Goal: Task Accomplishment & Management: Use online tool/utility

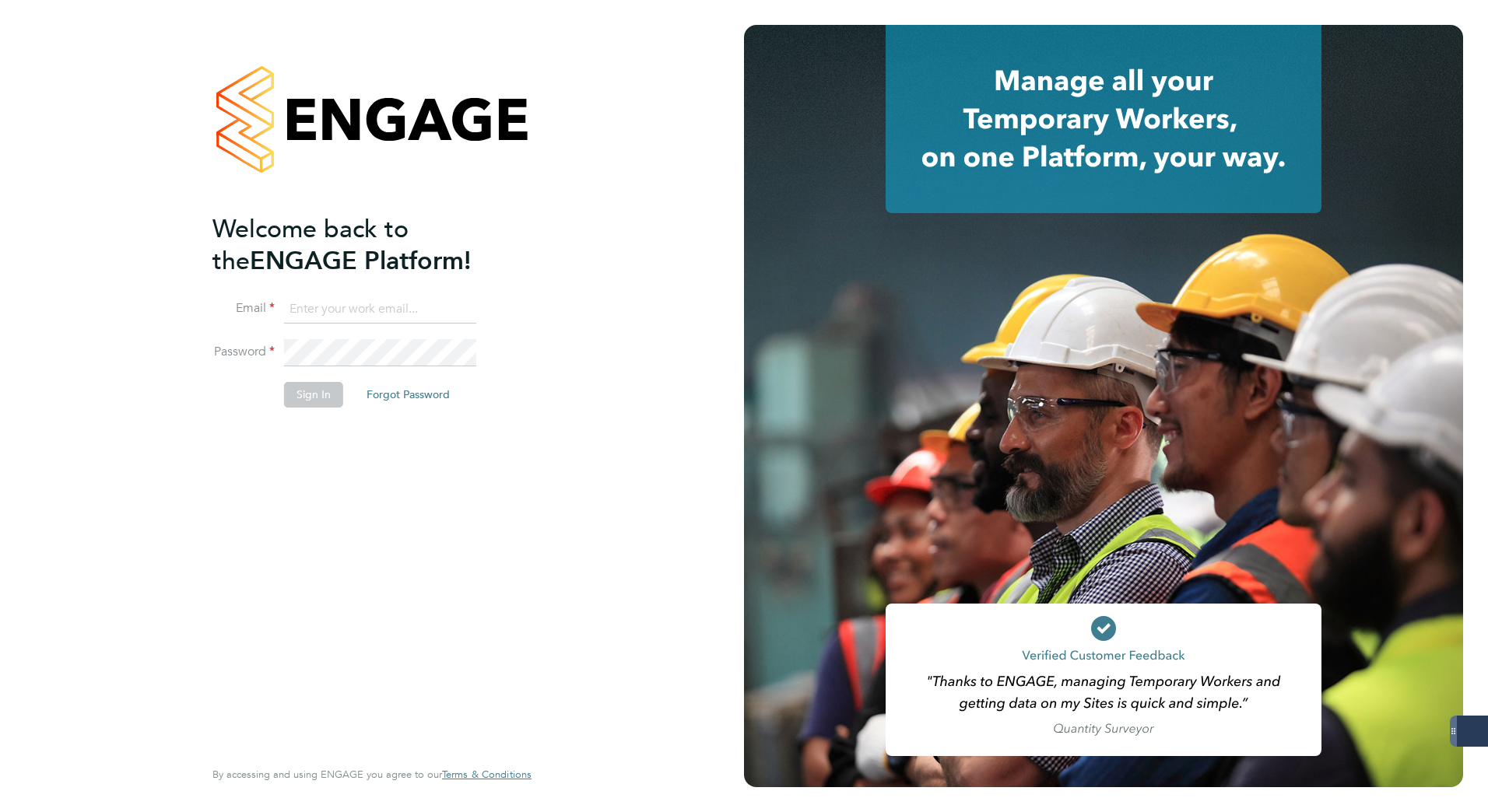
type input "[PERSON_NAME][EMAIL_ADDRESS][DOMAIN_NAME]"
click at [321, 399] on button "Sign In" at bounding box center [314, 394] width 59 height 25
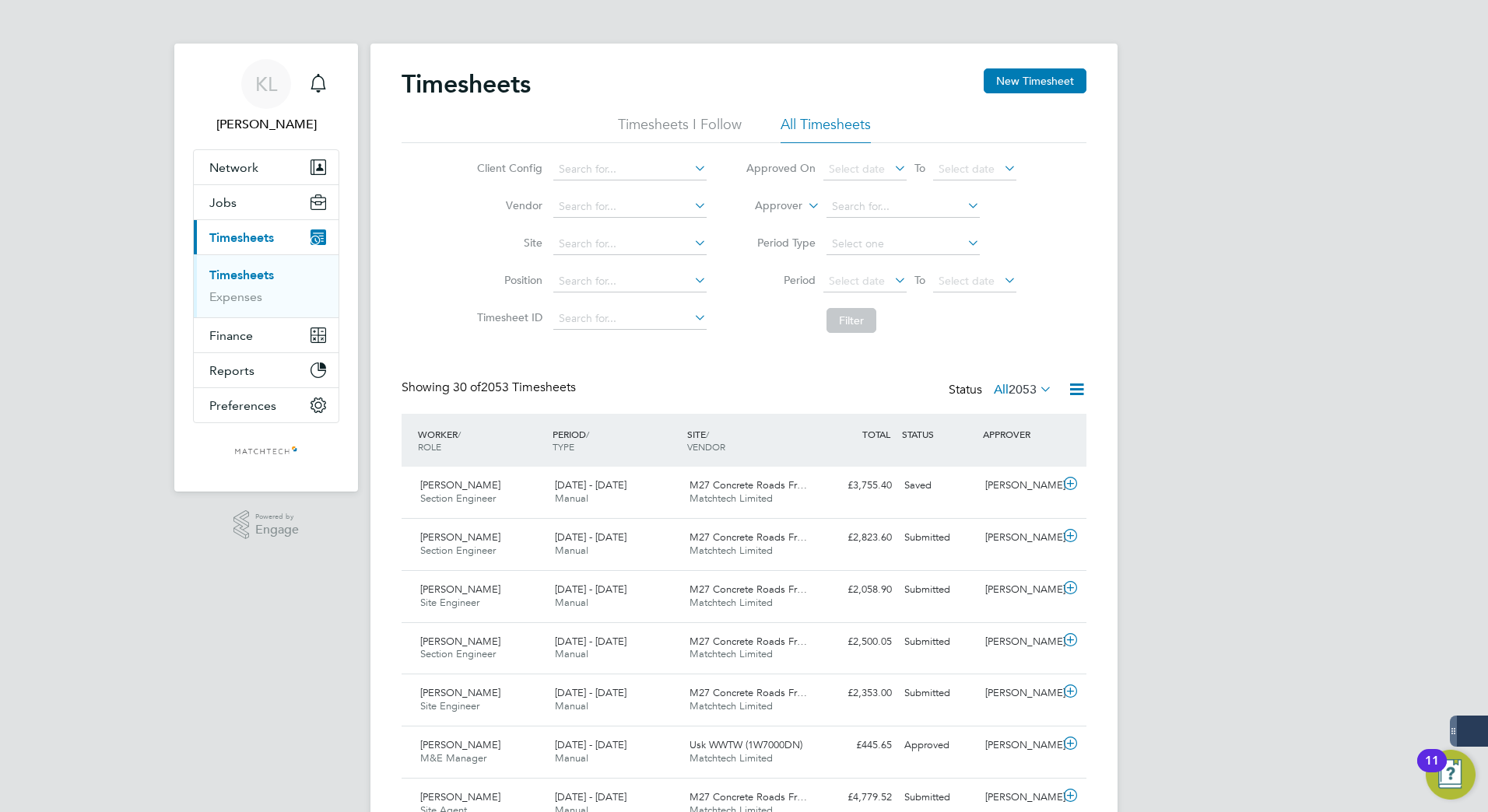
click at [245, 277] on link "Timesheets" at bounding box center [242, 275] width 64 height 15
click at [805, 122] on li "All Timesheets" at bounding box center [825, 129] width 91 height 28
click at [1074, 387] on icon at bounding box center [1076, 389] width 19 height 19
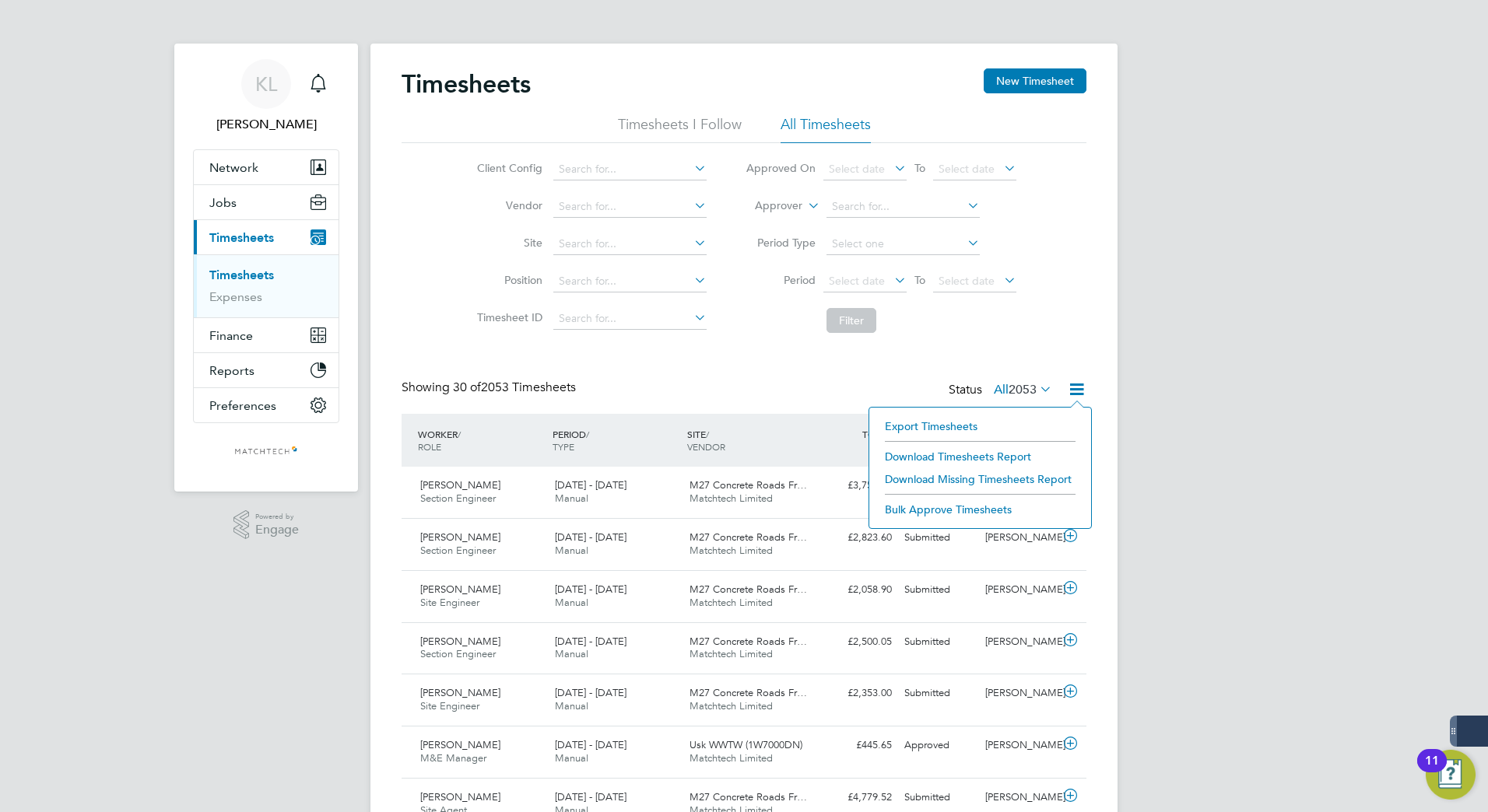
click at [904, 420] on li "Export Timesheets" at bounding box center [980, 426] width 206 height 21
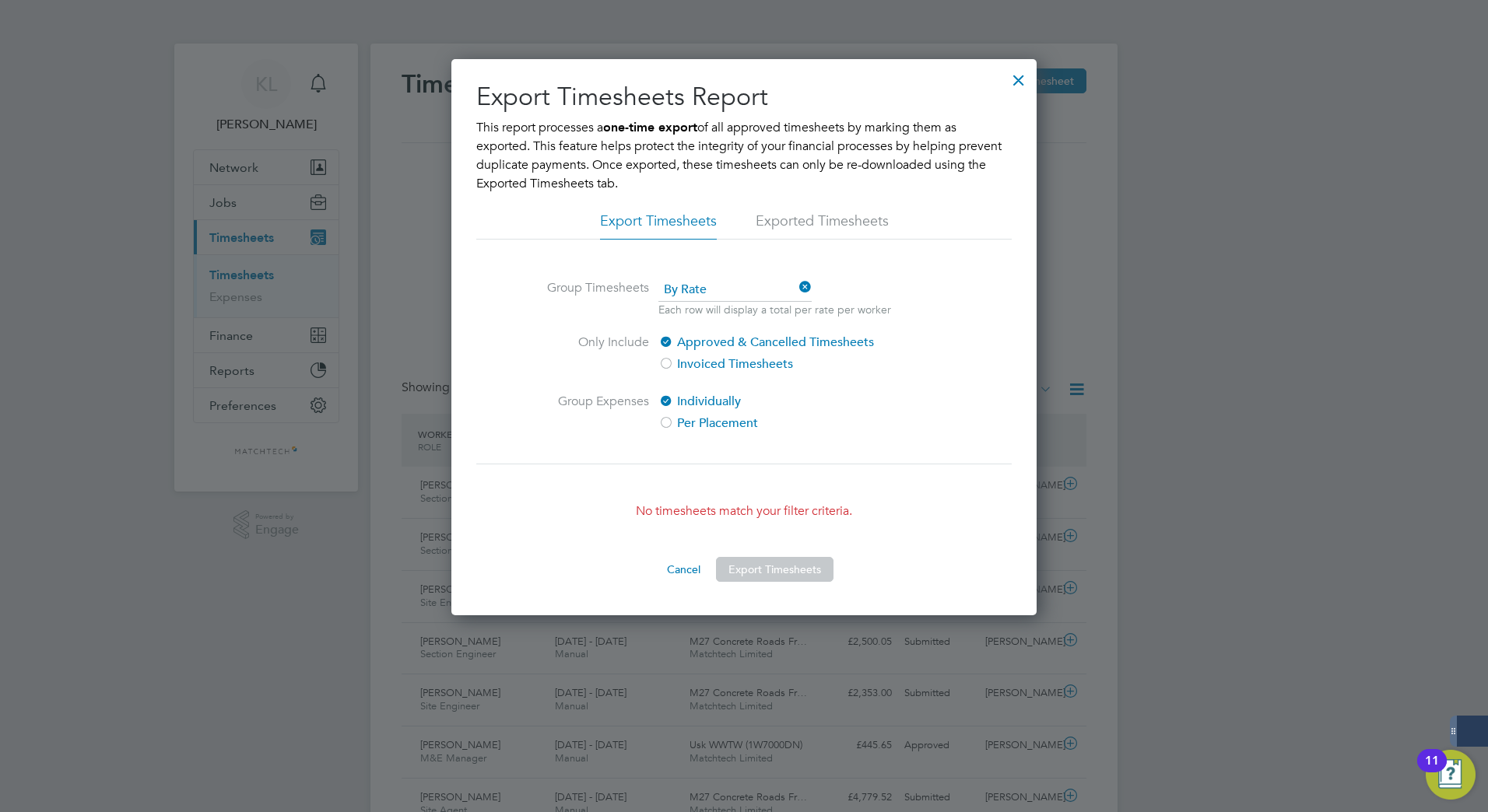
click at [1019, 79] on div at bounding box center [1018, 76] width 28 height 28
